Goal: Task Accomplishment & Management: Manage account settings

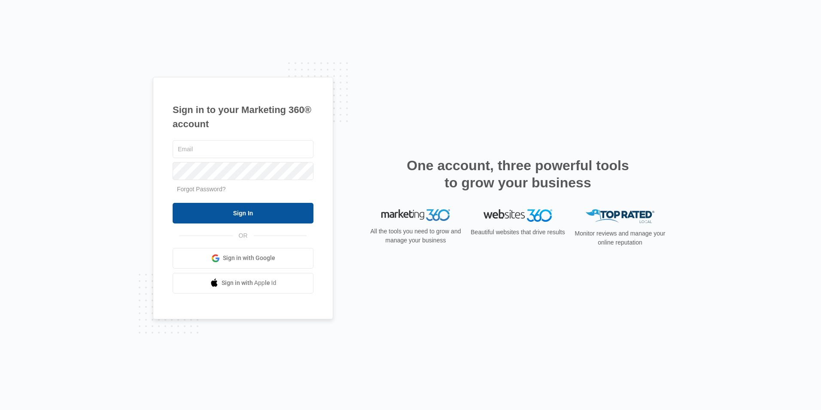
type input "[EMAIL_ADDRESS][DOMAIN_NAME]"
click at [284, 212] on input "Sign In" at bounding box center [243, 213] width 141 height 21
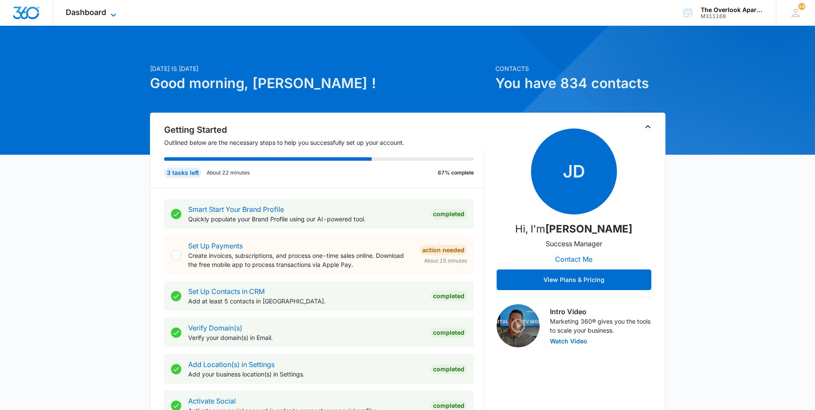
click at [82, 11] on span "Dashboard" at bounding box center [86, 12] width 40 height 9
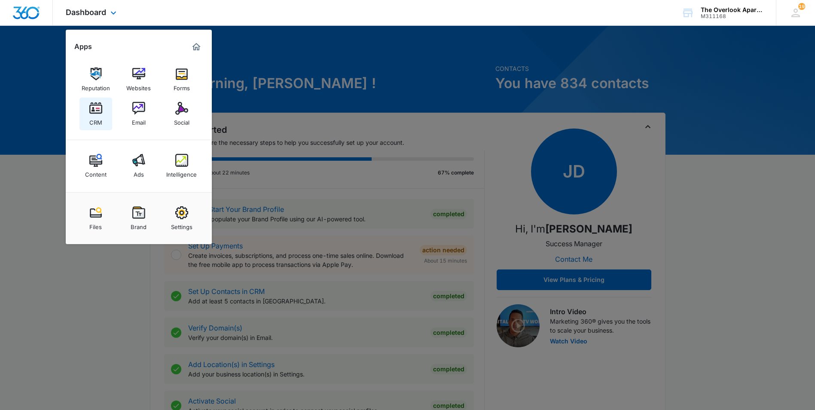
click at [96, 116] on div "CRM" at bounding box center [95, 120] width 13 height 11
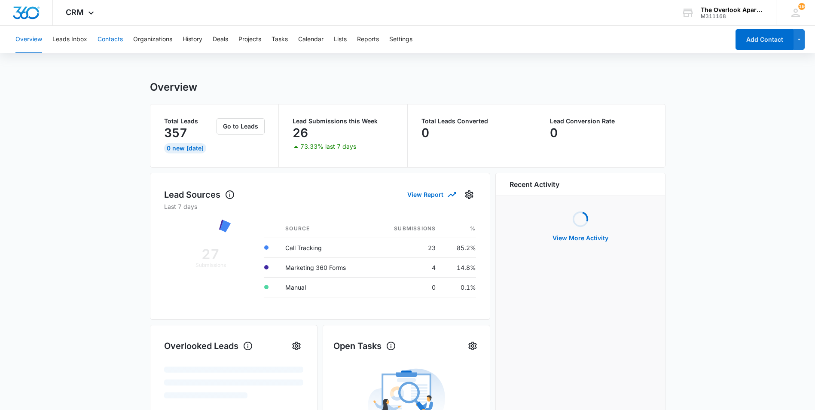
click at [108, 37] on button "Contacts" at bounding box center [109, 39] width 25 height 27
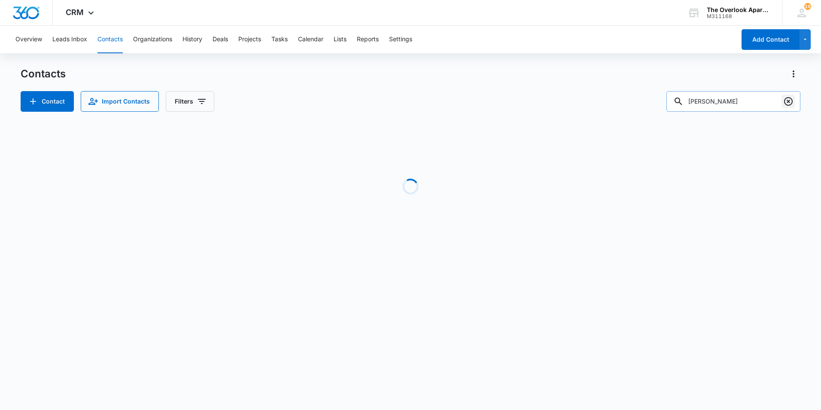
click at [795, 101] on button "Clear" at bounding box center [789, 101] width 14 height 14
click at [731, 100] on input "text" at bounding box center [739, 101] width 121 height 21
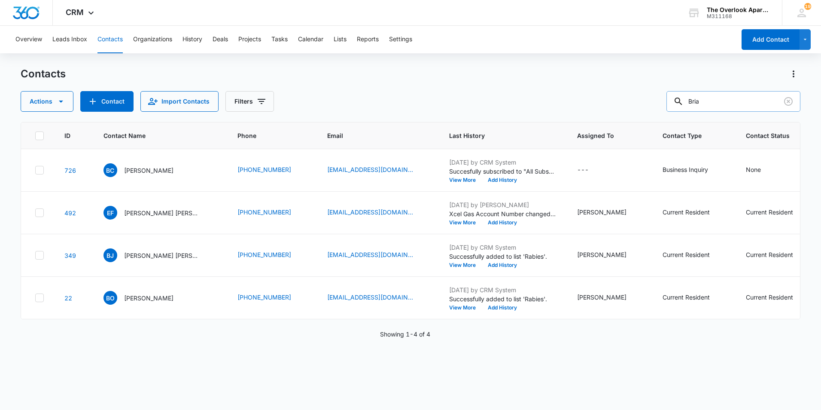
type input "Briar"
click at [132, 302] on p "Birar Omar" at bounding box center [148, 297] width 49 height 9
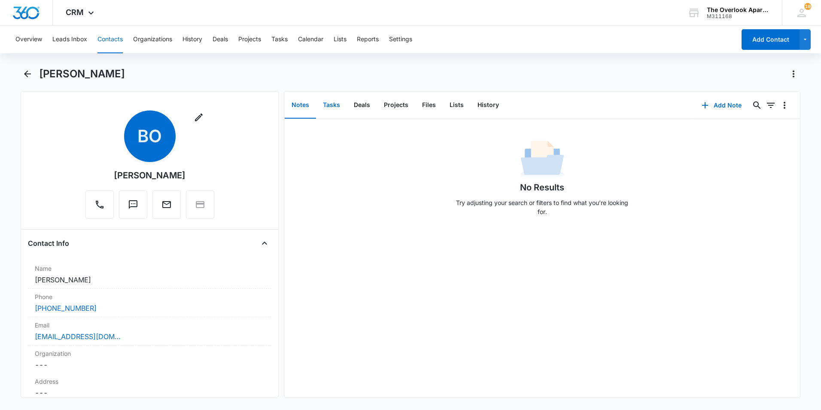
click at [338, 107] on button "Tasks" at bounding box center [331, 105] width 31 height 27
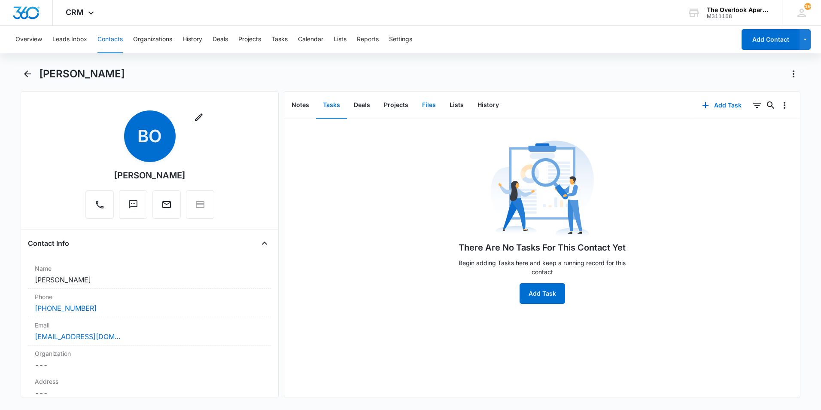
click at [426, 106] on button "Files" at bounding box center [428, 105] width 27 height 27
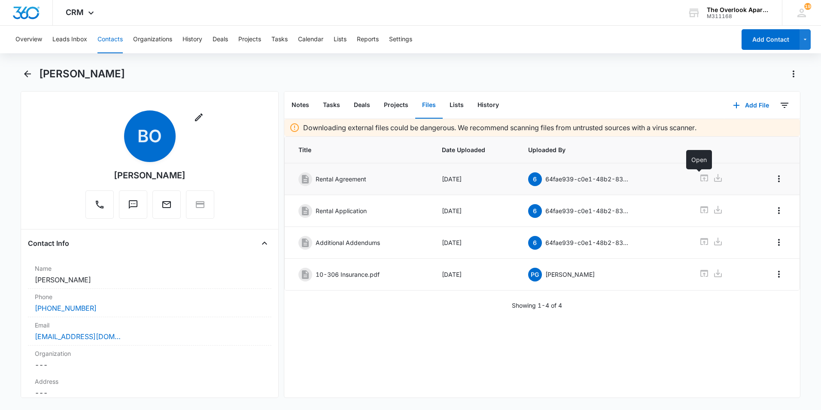
click at [699, 180] on icon at bounding box center [704, 178] width 10 height 10
click at [544, 30] on div "Overview Leads Inbox Contacts Organizations History Deals Projects Tasks Calend…" at bounding box center [372, 39] width 725 height 27
click at [411, 349] on div "Downloading external files could be dangerous. We recommend scanning files from…" at bounding box center [542, 258] width 516 height 278
click at [23, 71] on icon "Back" at bounding box center [27, 74] width 10 height 10
